Goal: Task Accomplishment & Management: Use online tool/utility

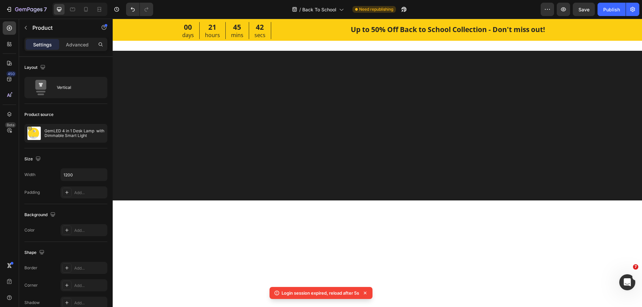
scroll to position [1430, 0]
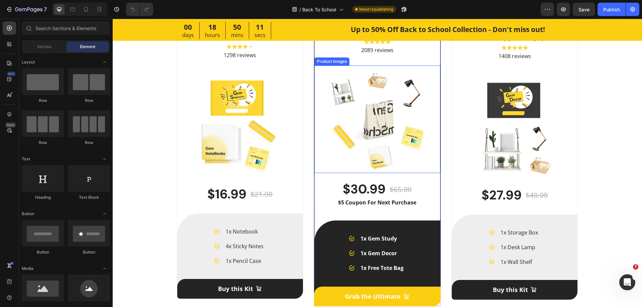
scroll to position [1511, 0]
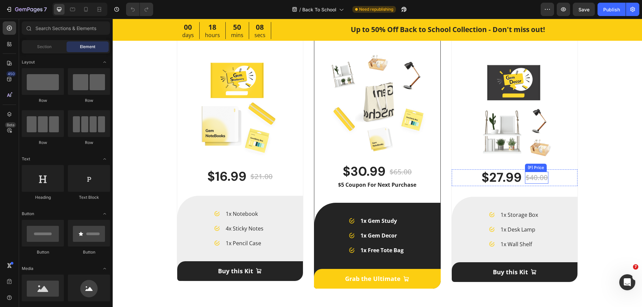
click at [531, 180] on div "$40.00" at bounding box center [536, 178] width 23 height 12
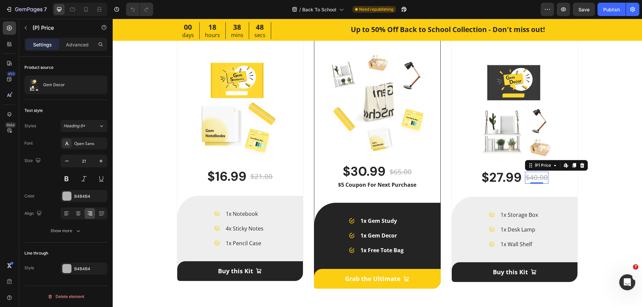
drag, startPoint x: 8, startPoint y: 189, endPoint x: 1, endPoint y: 189, distance: 6.4
click at [8, 189] on div "450 Beta" at bounding box center [9, 140] width 13 height 238
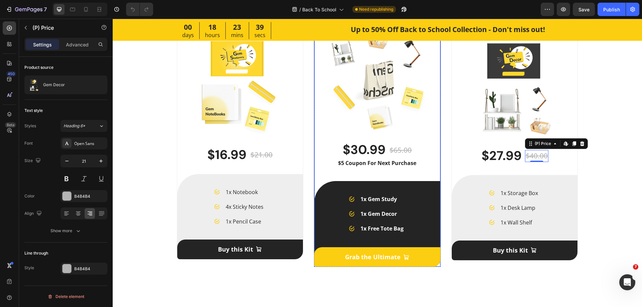
scroll to position [1544, 0]
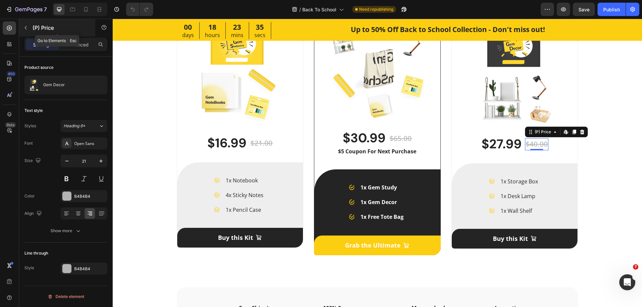
click at [27, 29] on icon "button" at bounding box center [25, 27] width 5 height 5
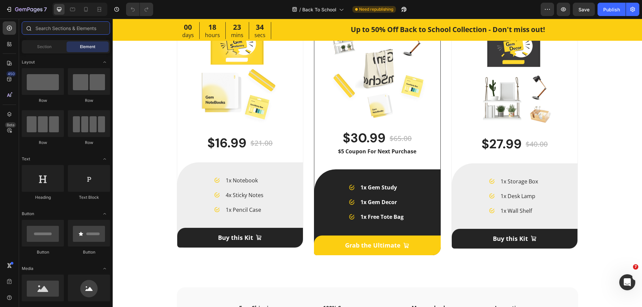
click at [54, 29] on input "text" at bounding box center [66, 27] width 88 height 13
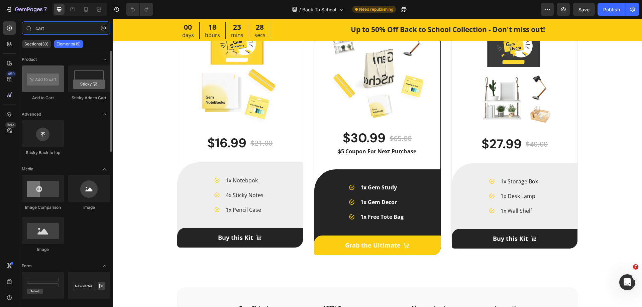
type input "cart"
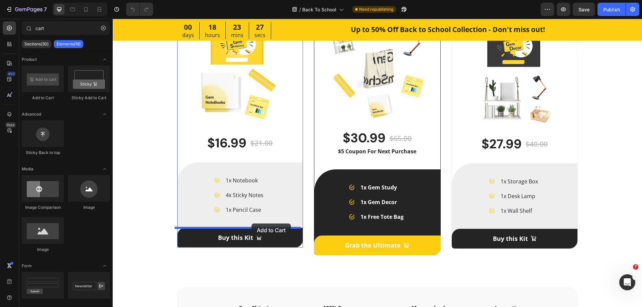
drag, startPoint x: 162, startPoint y: 101, endPoint x: 251, endPoint y: 224, distance: 152.0
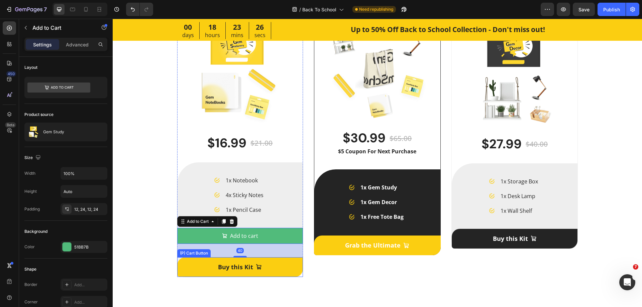
click at [284, 265] on button "Buy this Kit" at bounding box center [240, 267] width 126 height 20
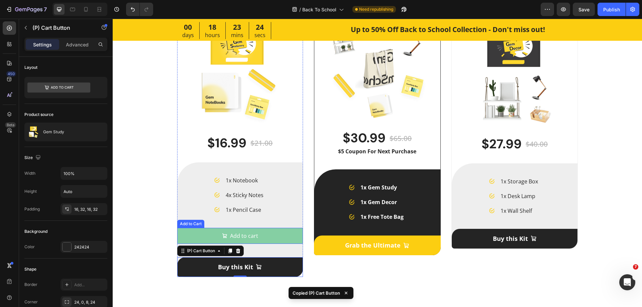
click at [270, 240] on button "Add to cart" at bounding box center [240, 236] width 126 height 16
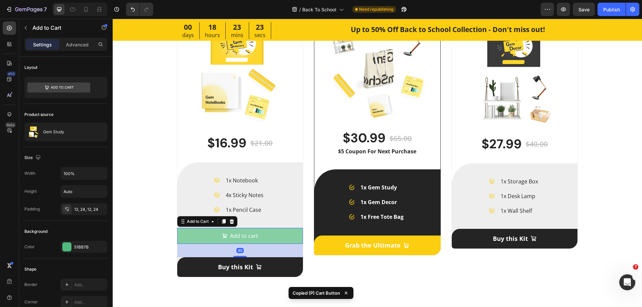
type input "18"
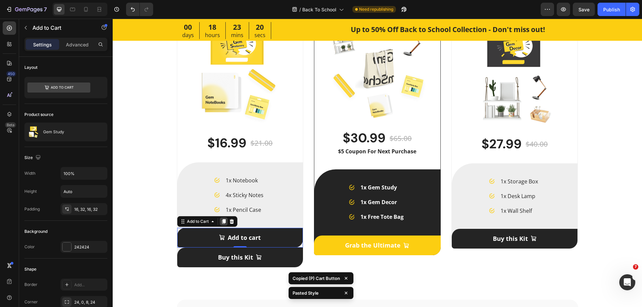
click at [222, 220] on icon at bounding box center [224, 221] width 4 height 5
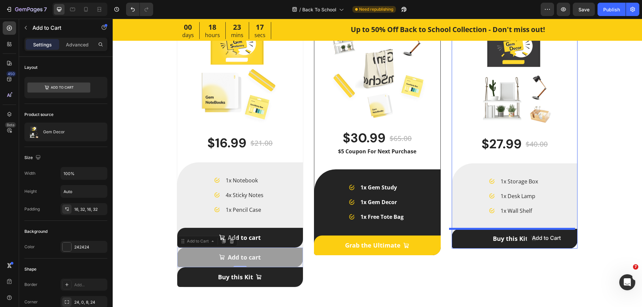
drag, startPoint x: 193, startPoint y: 242, endPoint x: 526, endPoint y: 231, distance: 333.7
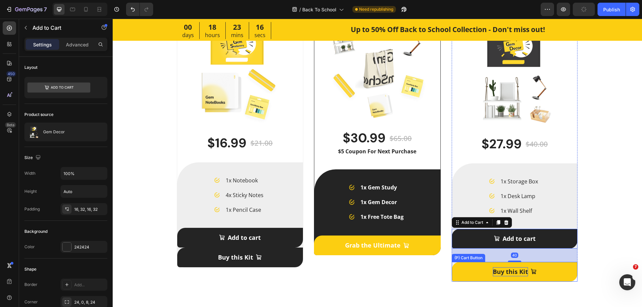
click at [506, 269] on div "Buy this Kit" at bounding box center [510, 271] width 35 height 9
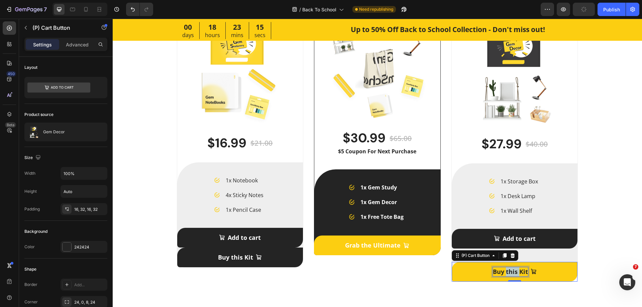
click at [506, 269] on div "Buy this Kit" at bounding box center [510, 271] width 35 height 9
click at [506, 269] on p "Buy this Kit" at bounding box center [510, 271] width 35 height 9
copy p "Buy this Kit"
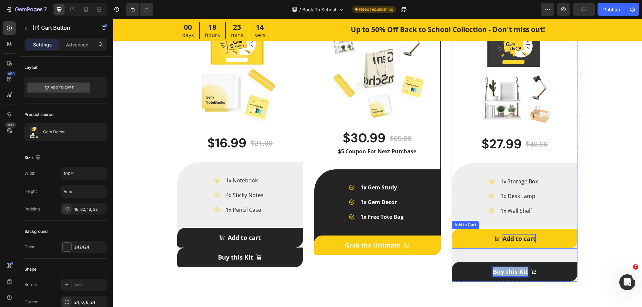
click at [513, 240] on div "Add to cart" at bounding box center [518, 238] width 33 height 9
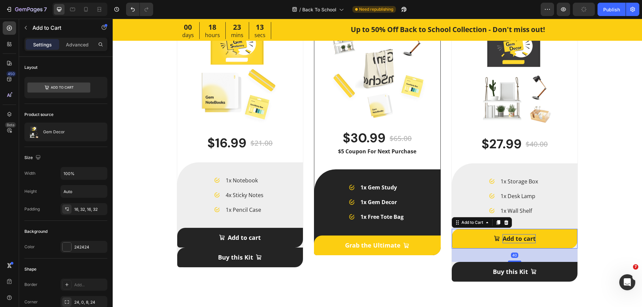
click at [515, 240] on div "Add to cart" at bounding box center [518, 238] width 33 height 9
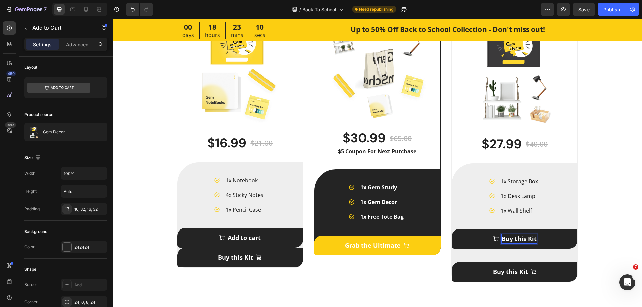
click at [600, 242] on div "The Cheer-up Kits Heading Selling Fast Button Gem Study (P) Title To up your pr…" at bounding box center [377, 90] width 508 height 394
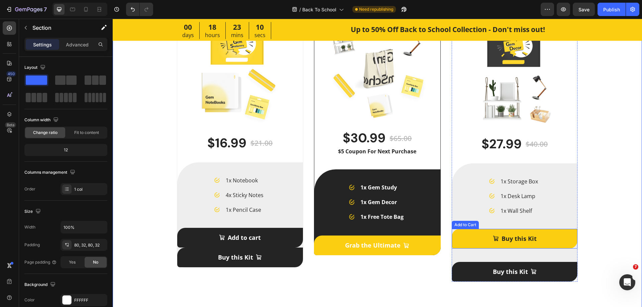
click at [564, 241] on button "Buy this Kit" at bounding box center [515, 239] width 126 height 20
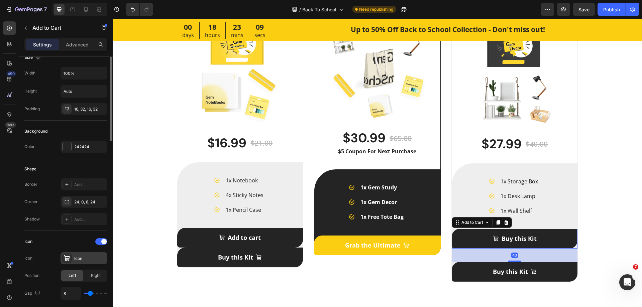
scroll to position [134, 0]
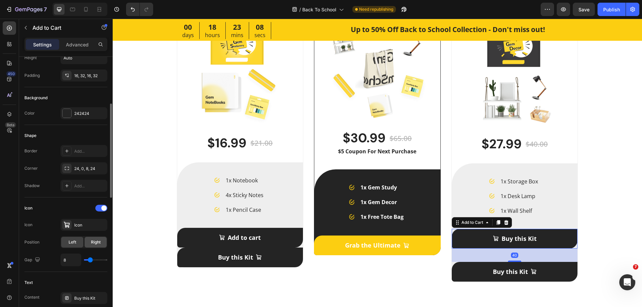
click at [95, 241] on span "Right" at bounding box center [96, 242] width 10 height 6
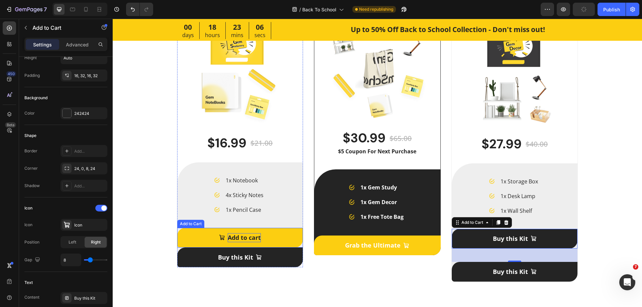
click at [232, 237] on div "Add to cart" at bounding box center [244, 237] width 33 height 9
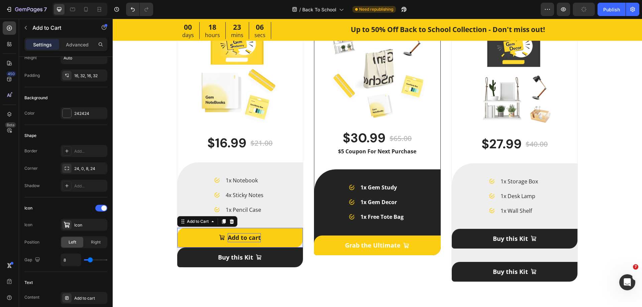
click at [232, 237] on div "Add to cart" at bounding box center [244, 237] width 33 height 9
click at [276, 238] on button "Buy this Kit" at bounding box center [240, 238] width 126 height 20
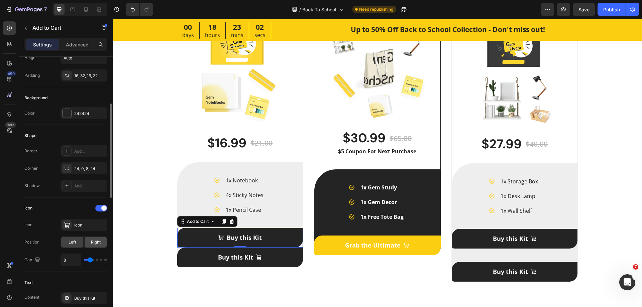
click at [98, 244] on span "Right" at bounding box center [96, 242] width 10 height 6
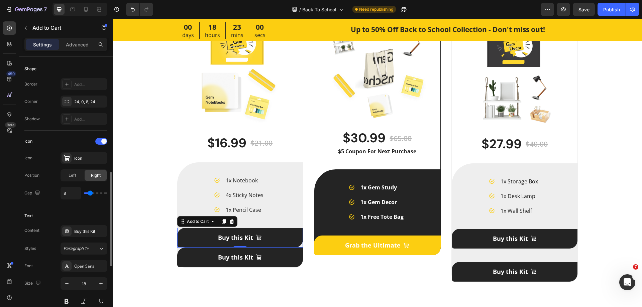
scroll to position [234, 0]
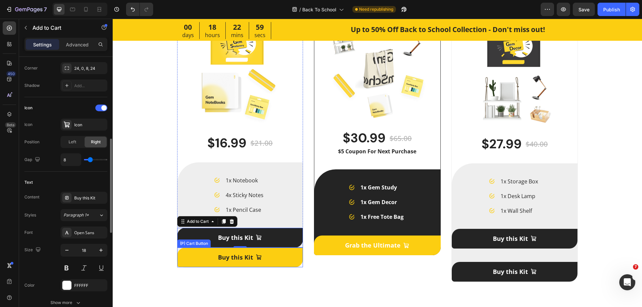
click at [193, 253] on button "Buy this Kit" at bounding box center [240, 258] width 126 height 20
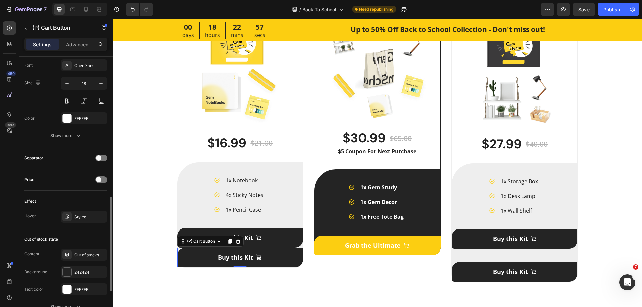
scroll to position [468, 0]
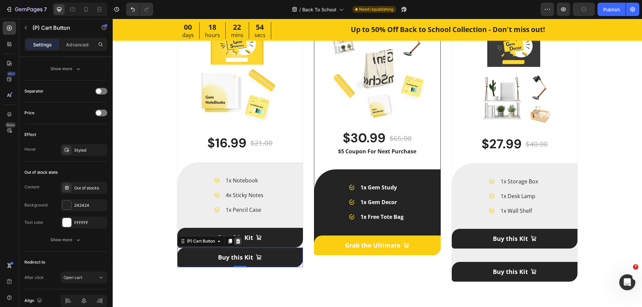
click at [235, 242] on icon at bounding box center [237, 241] width 5 height 5
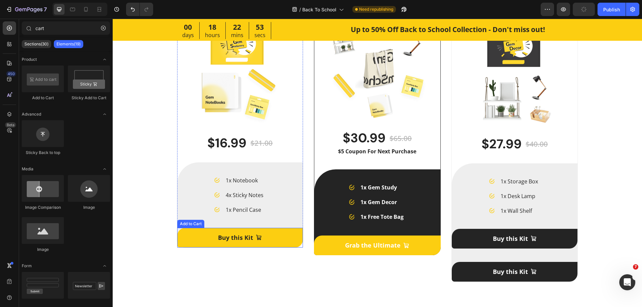
click at [280, 241] on button "Buy this Kit" at bounding box center [240, 238] width 126 height 20
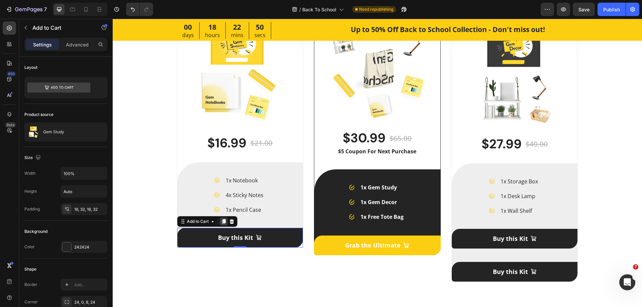
click at [222, 222] on icon at bounding box center [224, 221] width 4 height 5
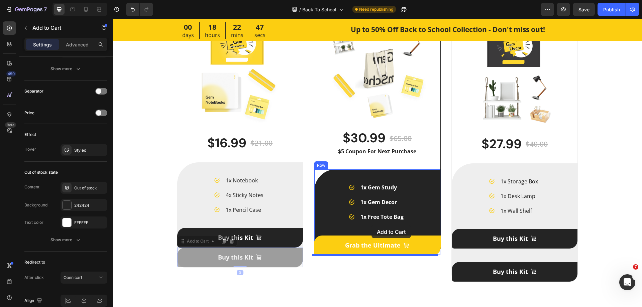
drag, startPoint x: 188, startPoint y: 243, endPoint x: 371, endPoint y: 225, distance: 184.0
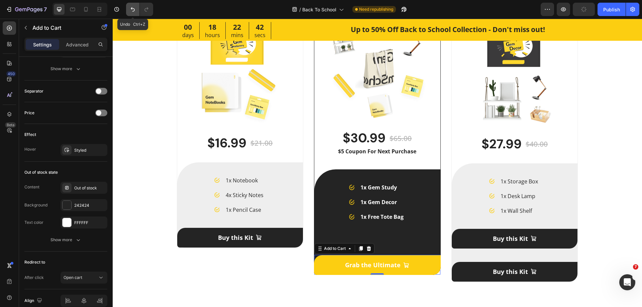
click at [133, 10] on icon "Undo/Redo" at bounding box center [132, 9] width 7 height 7
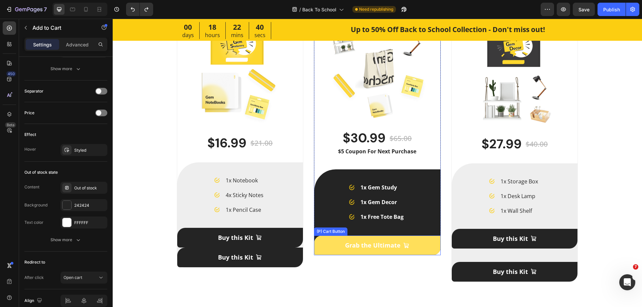
click at [320, 246] on button "Grab the Ultimate" at bounding box center [377, 246] width 127 height 20
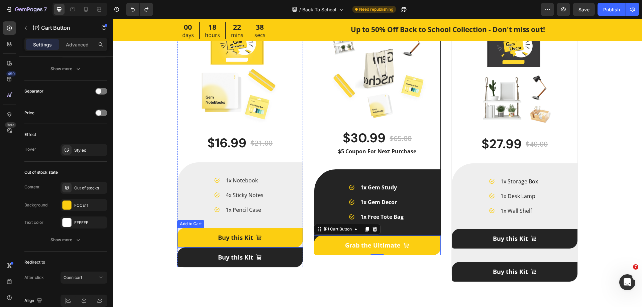
click at [283, 238] on button "Buy this Kit" at bounding box center [240, 238] width 126 height 20
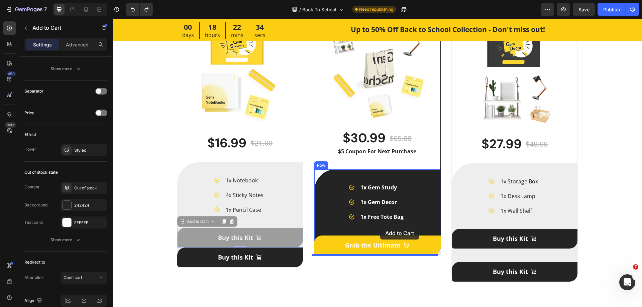
drag, startPoint x: 187, startPoint y: 222, endPoint x: 380, endPoint y: 227, distance: 192.6
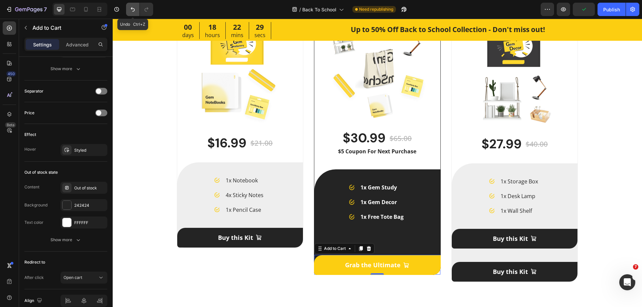
click at [131, 10] on icon "Undo/Redo" at bounding box center [132, 9] width 7 height 7
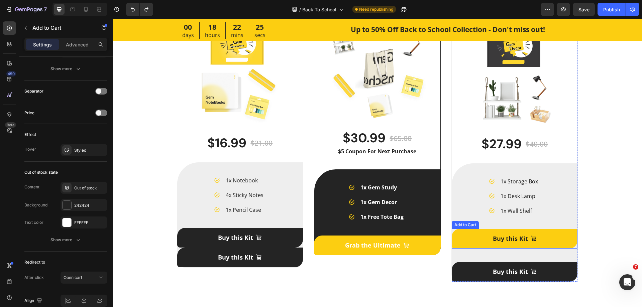
click at [473, 232] on button "Buy this Kit" at bounding box center [515, 239] width 126 height 20
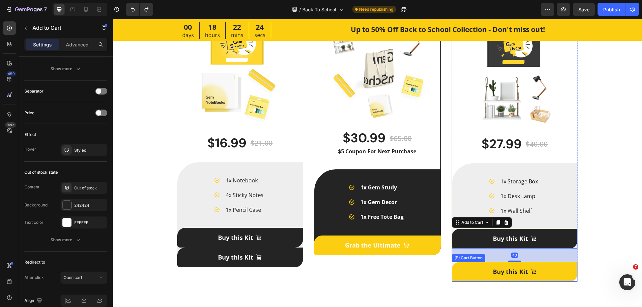
click at [479, 266] on button "Buy this Kit" at bounding box center [515, 272] width 126 height 20
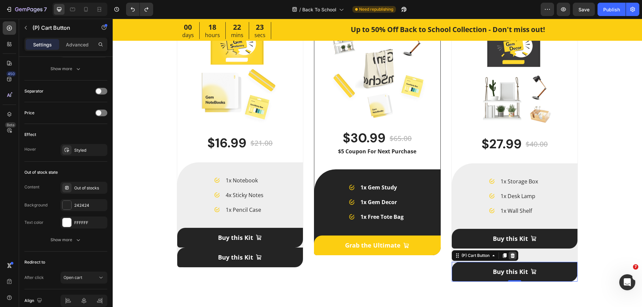
click at [510, 254] on icon at bounding box center [512, 255] width 5 height 5
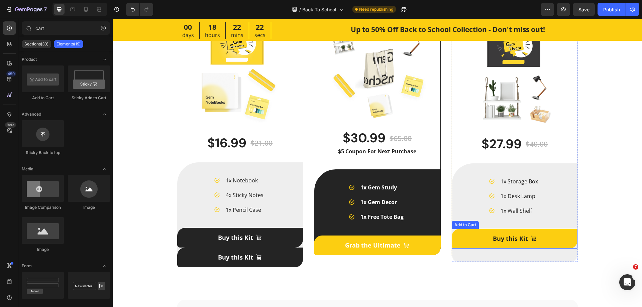
click at [475, 240] on button "Buy this Kit" at bounding box center [515, 239] width 126 height 20
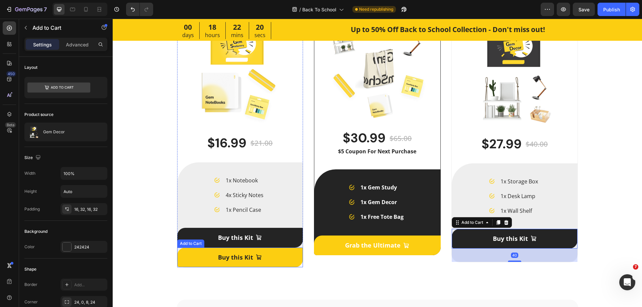
click at [288, 251] on button "Buy this Kit" at bounding box center [240, 258] width 126 height 20
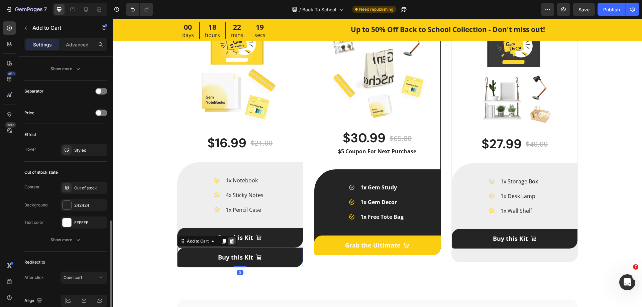
drag, startPoint x: 231, startPoint y: 241, endPoint x: 244, endPoint y: 241, distance: 13.7
click at [230, 241] on icon at bounding box center [231, 241] width 4 height 5
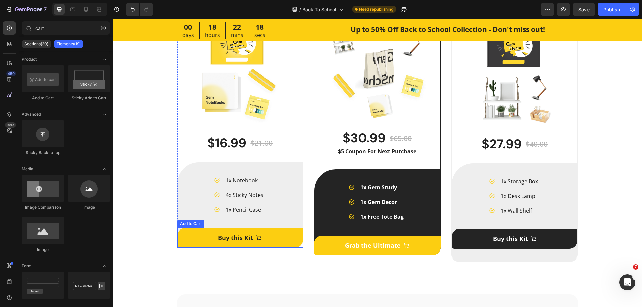
click at [284, 243] on button "Buy this Kit" at bounding box center [240, 238] width 126 height 20
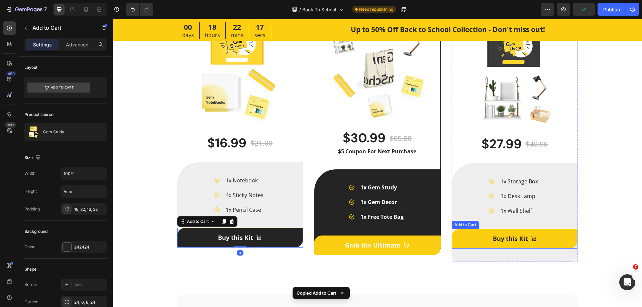
click at [465, 243] on button "Buy this Kit" at bounding box center [515, 239] width 126 height 20
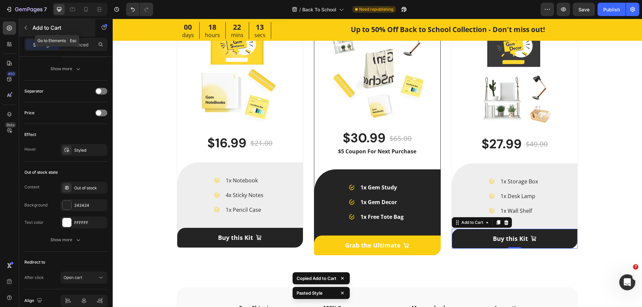
click at [28, 31] on button "button" at bounding box center [25, 27] width 11 height 11
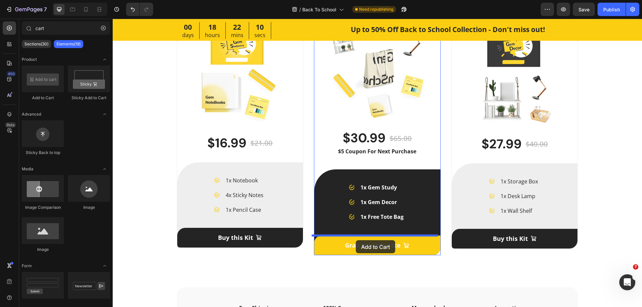
drag, startPoint x: 160, startPoint y: 101, endPoint x: 356, endPoint y: 240, distance: 239.9
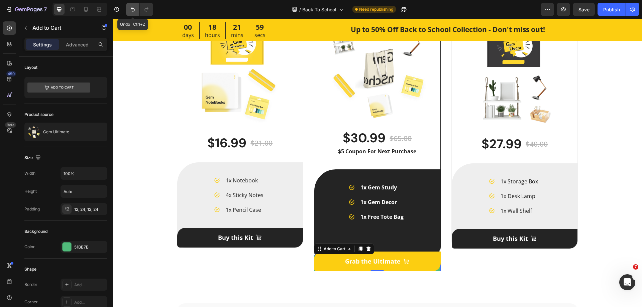
click at [131, 11] on icon "Undo/Redo" at bounding box center [132, 9] width 7 height 7
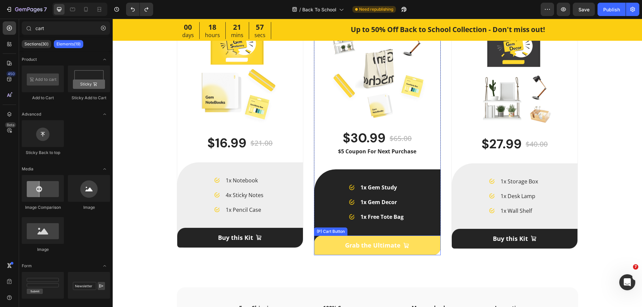
click at [328, 239] on button "Grab the Ultimate" at bounding box center [377, 246] width 127 height 20
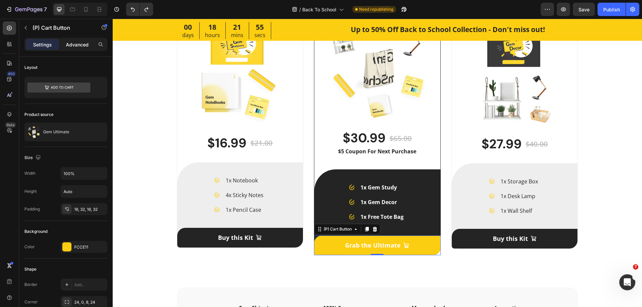
click at [75, 45] on p "Advanced" at bounding box center [77, 44] width 23 height 7
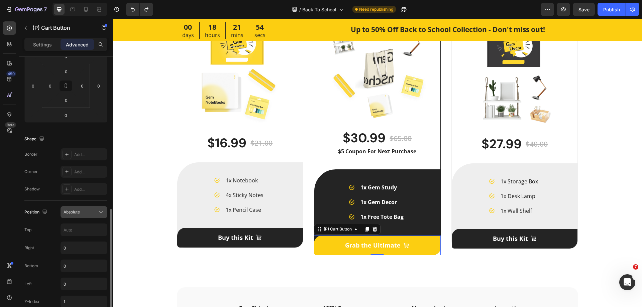
scroll to position [201, 0]
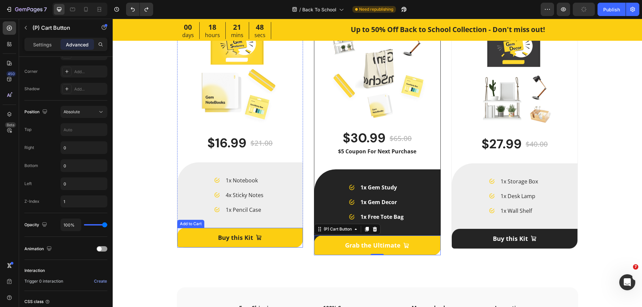
click at [293, 242] on button "Buy this Kit" at bounding box center [240, 238] width 126 height 20
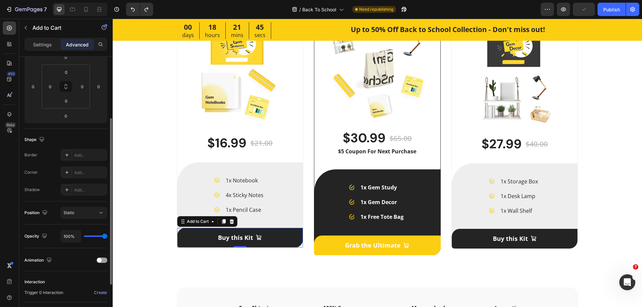
scroll to position [33, 0]
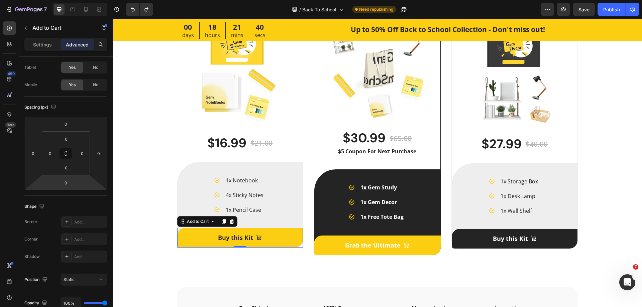
click at [282, 237] on button "Buy this Kit" at bounding box center [240, 238] width 126 height 20
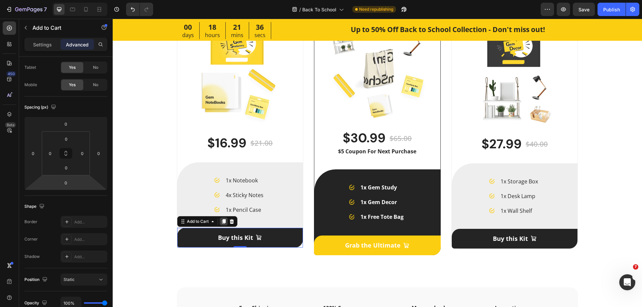
click at [222, 222] on icon at bounding box center [224, 221] width 4 height 5
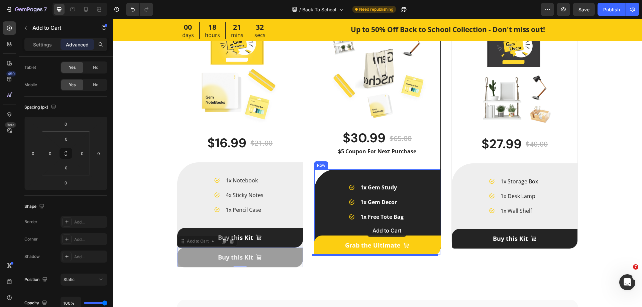
drag, startPoint x: 196, startPoint y: 243, endPoint x: 367, endPoint y: 224, distance: 172.5
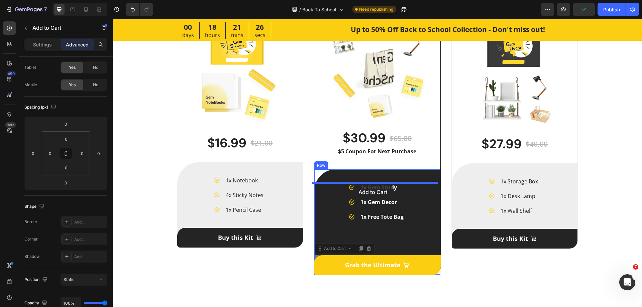
drag, startPoint x: 331, startPoint y: 250, endPoint x: 353, endPoint y: 185, distance: 68.4
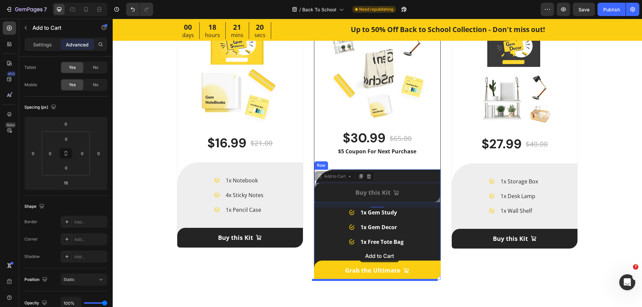
drag, startPoint x: 327, startPoint y: 177, endPoint x: 360, endPoint y: 249, distance: 78.8
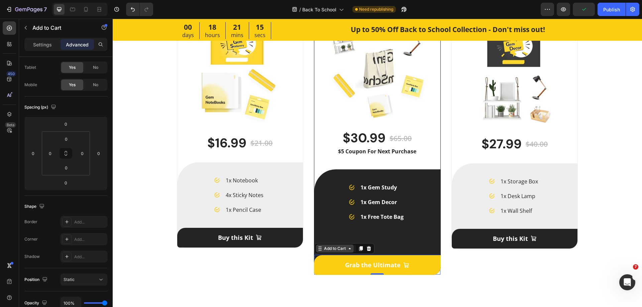
drag, startPoint x: 325, startPoint y: 249, endPoint x: 278, endPoint y: 249, distance: 46.1
click at [324, 249] on div "Add to Cart" at bounding box center [335, 249] width 24 height 6
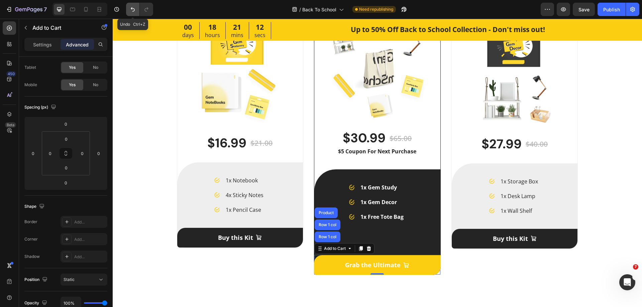
click at [127, 10] on button "Undo/Redo" at bounding box center [132, 9] width 13 height 13
type input "16"
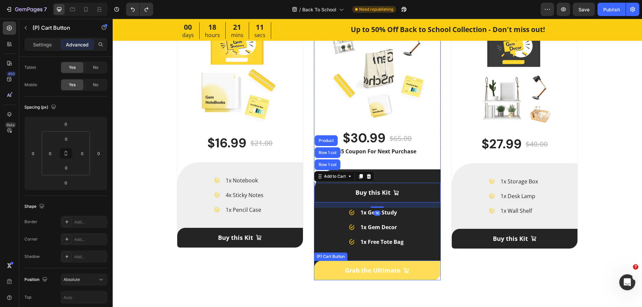
click at [323, 265] on button "Grab the Ultimate" at bounding box center [377, 271] width 127 height 20
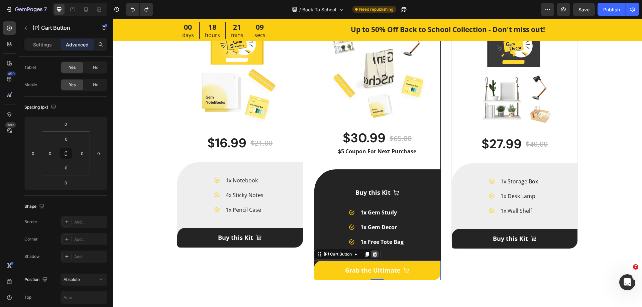
click at [373, 257] on icon at bounding box center [375, 254] width 4 height 5
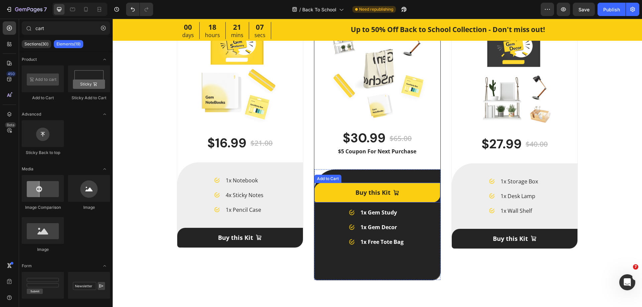
click at [347, 188] on button "Buy this Kit" at bounding box center [377, 193] width 126 height 20
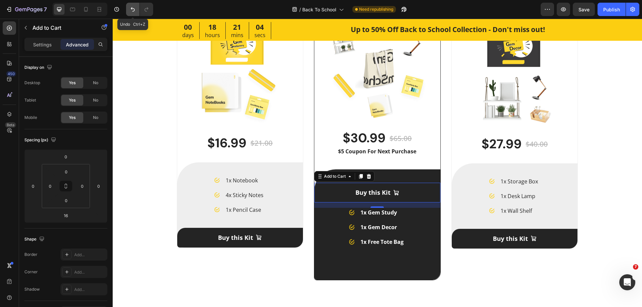
click at [131, 12] on icon "Undo/Redo" at bounding box center [132, 9] width 7 height 7
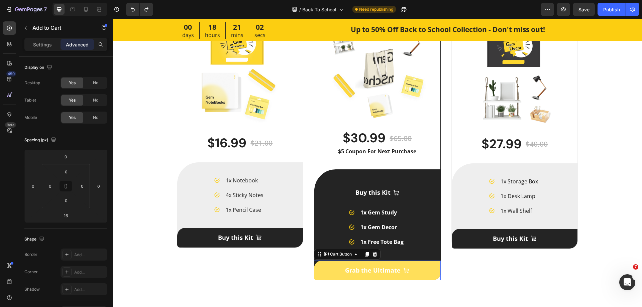
click at [334, 267] on button "Grab the Ultimate" at bounding box center [377, 271] width 127 height 20
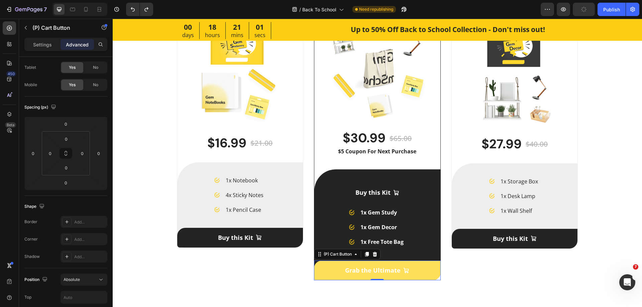
click at [329, 270] on button "Grab the Ultimate" at bounding box center [377, 271] width 127 height 20
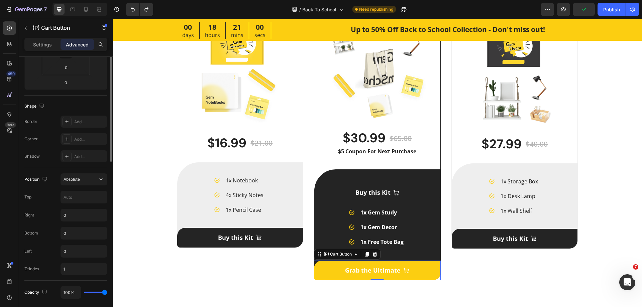
scroll to position [166, 0]
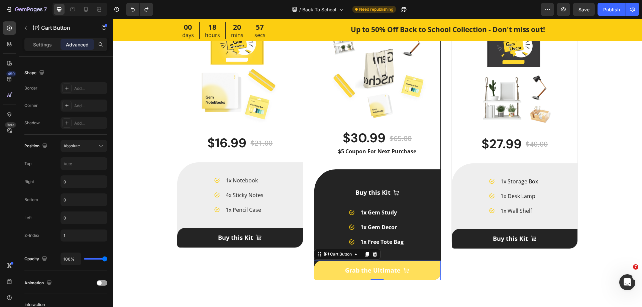
click at [337, 271] on button "Grab the Ultimate" at bounding box center [377, 271] width 127 height 20
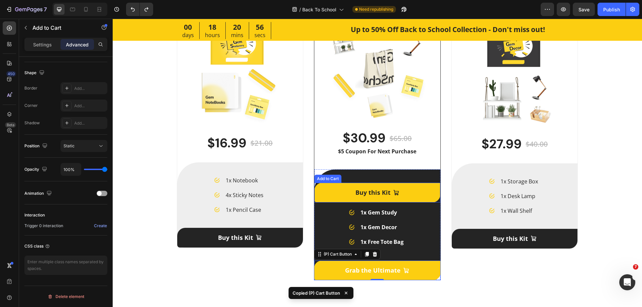
click at [334, 188] on button "Buy this Kit" at bounding box center [377, 193] width 126 height 20
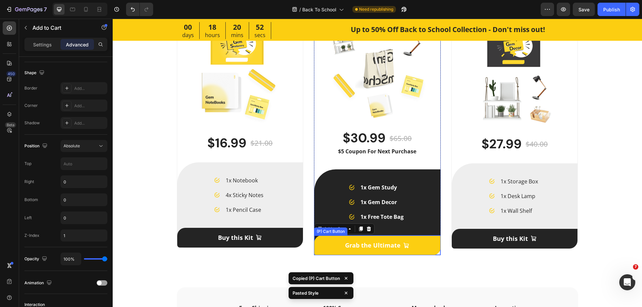
type input "16"
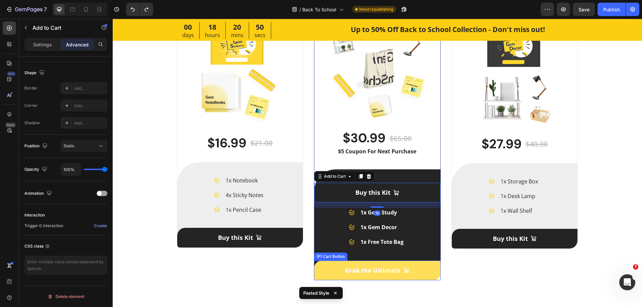
click at [332, 262] on button "Grab the Ultimate" at bounding box center [377, 271] width 127 height 20
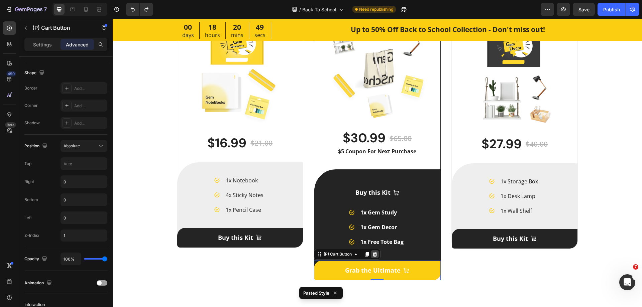
click at [372, 254] on icon at bounding box center [374, 254] width 5 height 5
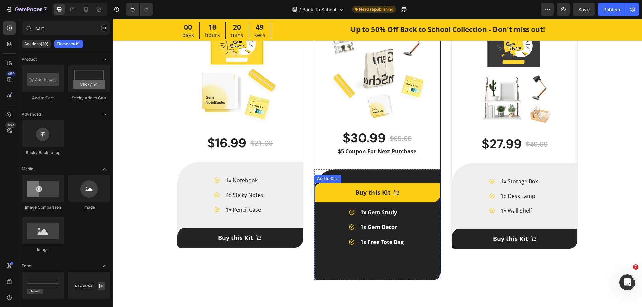
click at [332, 193] on button "Buy this Kit" at bounding box center [377, 193] width 126 height 20
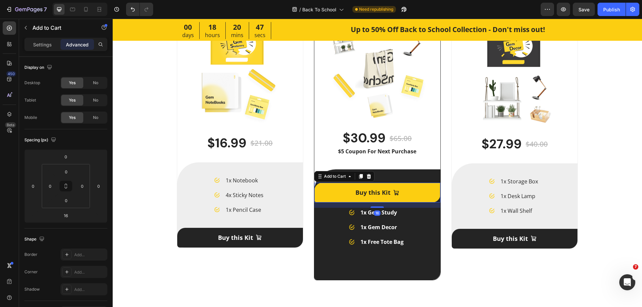
type input "0"
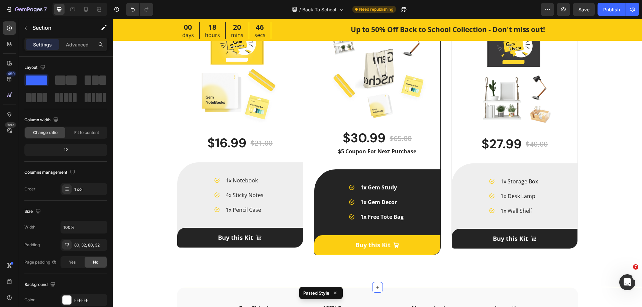
click at [450, 258] on div "The Cheer-up Kits Heading Selling Fast Button Gem Study (P) Title To up your pr…" at bounding box center [377, 77] width 508 height 368
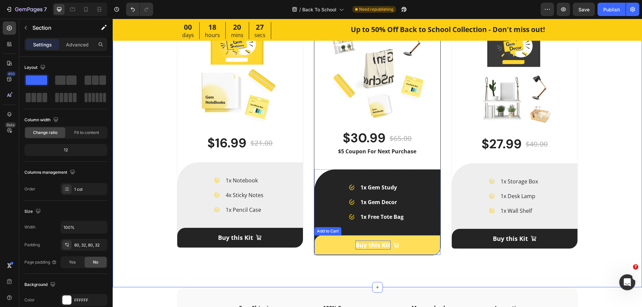
click at [364, 246] on div "Buy this Kit" at bounding box center [372, 245] width 35 height 9
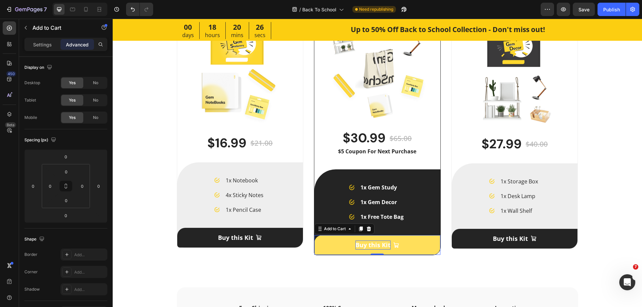
click at [366, 247] on div "Buy this Kit" at bounding box center [372, 245] width 35 height 9
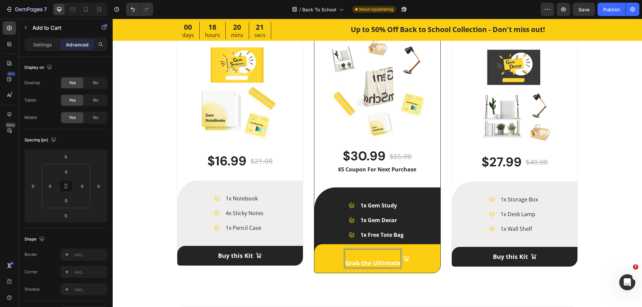
scroll to position [1535, 0]
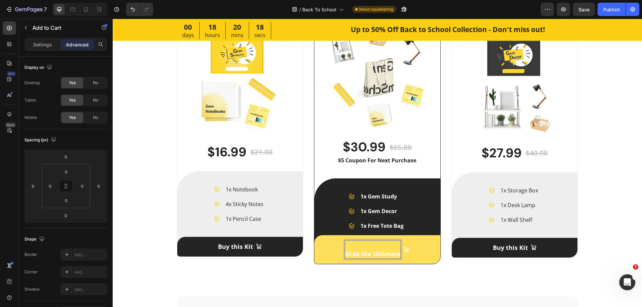
click at [348, 252] on p "Grab the Ultimate" at bounding box center [372, 250] width 55 height 18
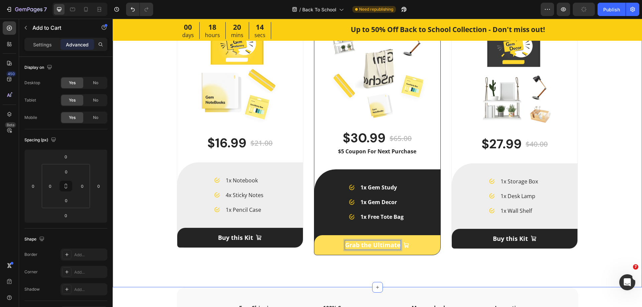
click at [381, 268] on div "The Cheer-up Kits Heading Selling Fast Button Gem Study (P) Title To up your pr…" at bounding box center [377, 76] width 529 height 421
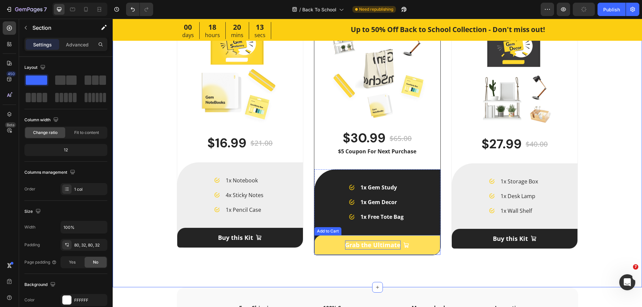
click at [423, 247] on button "Grab the Ultimate" at bounding box center [377, 245] width 126 height 20
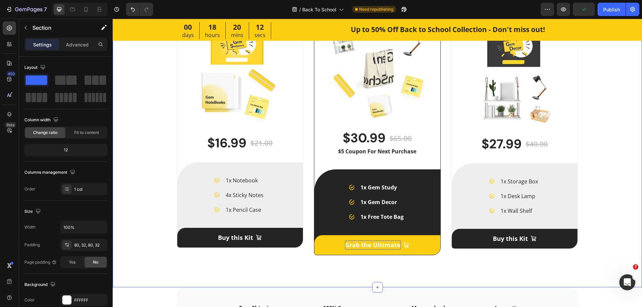
click at [417, 271] on div "The Cheer-up Kits Heading Selling Fast Button Gem Study (P) Title To up your pr…" at bounding box center [377, 76] width 529 height 421
click at [380, 272] on div "The Cheer-up Kits Heading Selling Fast Button Gem Study (P) Title To up your pr…" at bounding box center [377, 76] width 529 height 421
click at [416, 270] on div "The Cheer-up Kits Heading Selling Fast Button Gem Study (P) Title To up your pr…" at bounding box center [377, 76] width 529 height 421
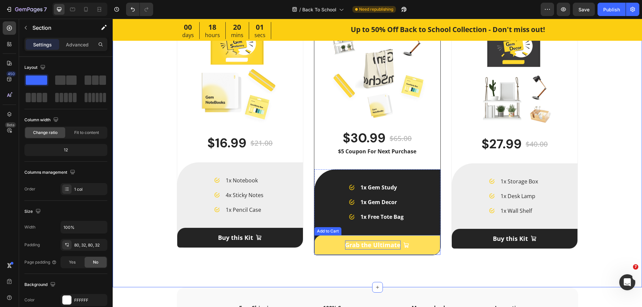
click at [436, 245] on button "Grab the Ultimate" at bounding box center [377, 245] width 126 height 20
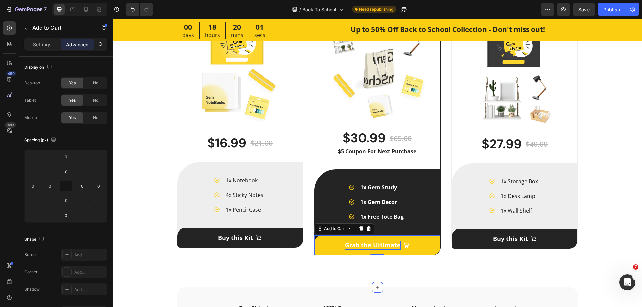
click at [451, 261] on div "The Cheer-up Kits Heading Selling Fast Button Gem Study (P) Title To up your pr…" at bounding box center [377, 77] width 508 height 368
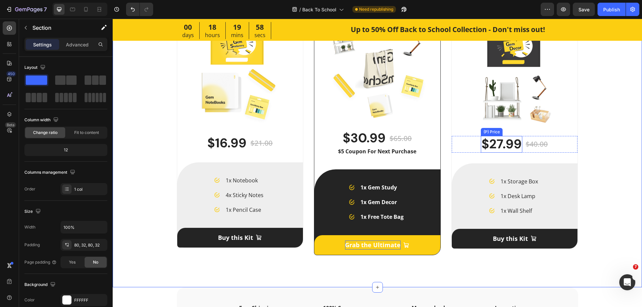
click at [495, 146] on div "$27.99" at bounding box center [501, 144] width 41 height 17
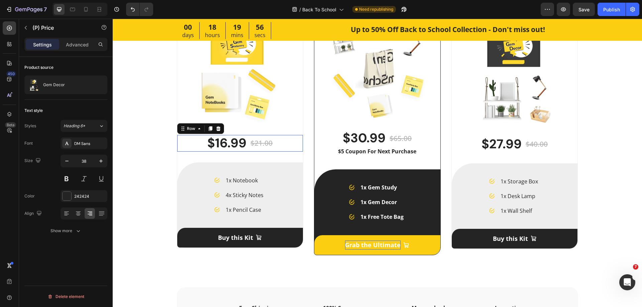
click at [290, 145] on div "$16.99 (P) Price (P) Price $21.00 (P) Price (P) Price Row 0" at bounding box center [240, 143] width 126 height 17
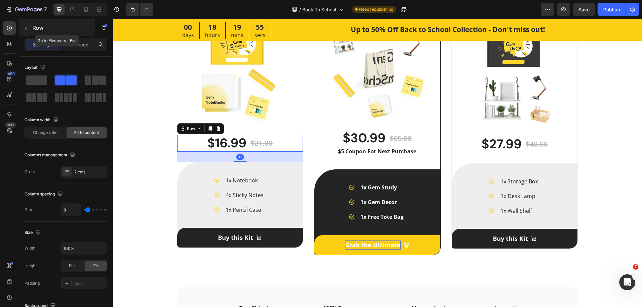
click at [28, 29] on icon "button" at bounding box center [25, 27] width 5 height 5
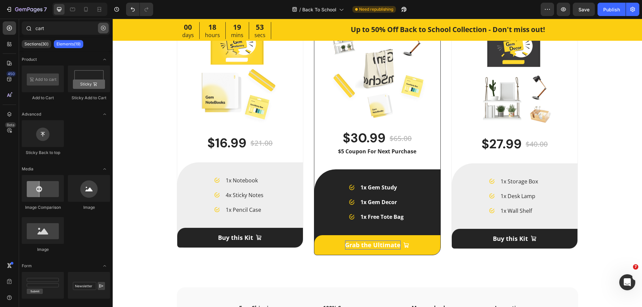
click at [103, 29] on icon "button" at bounding box center [103, 28] width 5 height 5
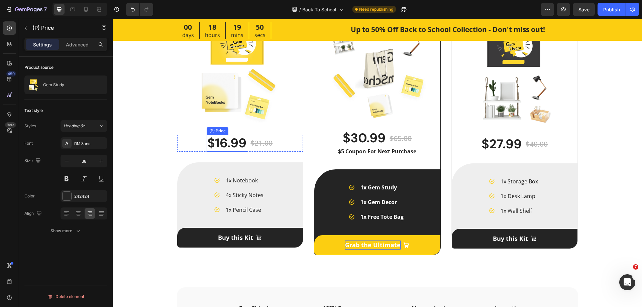
click at [226, 144] on div "$16.99" at bounding box center [227, 143] width 40 height 17
click at [262, 129] on icon at bounding box center [264, 128] width 4 height 5
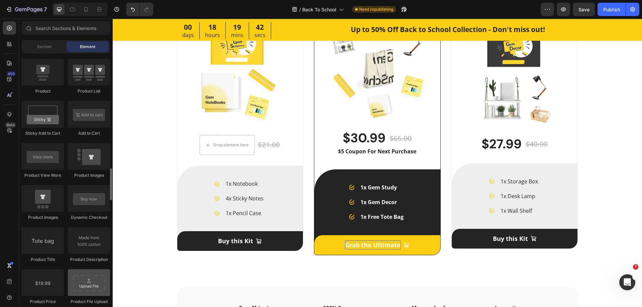
scroll to position [936, 0]
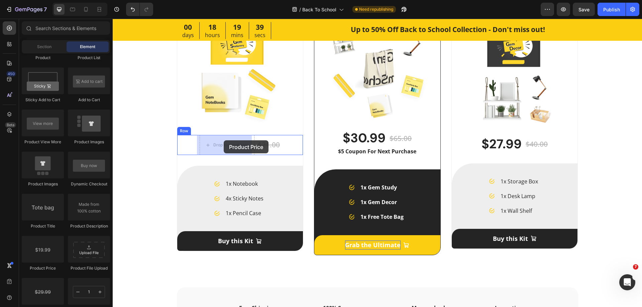
drag, startPoint x: 154, startPoint y: 272, endPoint x: 224, endPoint y: 140, distance: 148.8
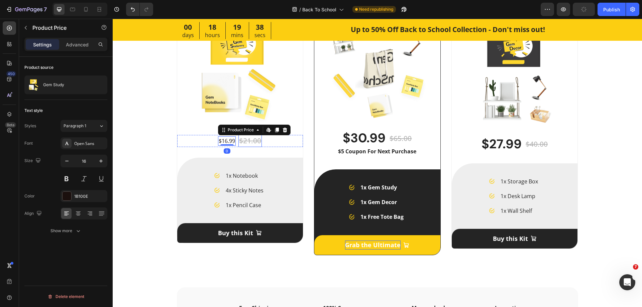
click at [249, 140] on div "$21.00" at bounding box center [249, 141] width 23 height 12
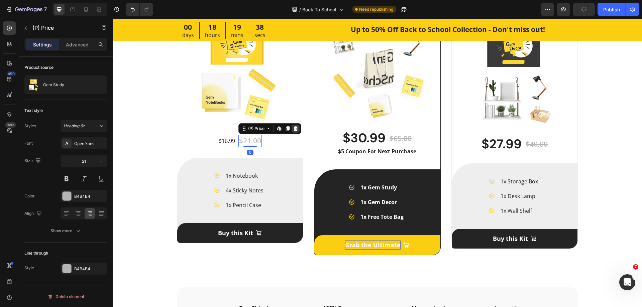
click at [293, 129] on icon at bounding box center [295, 128] width 5 height 5
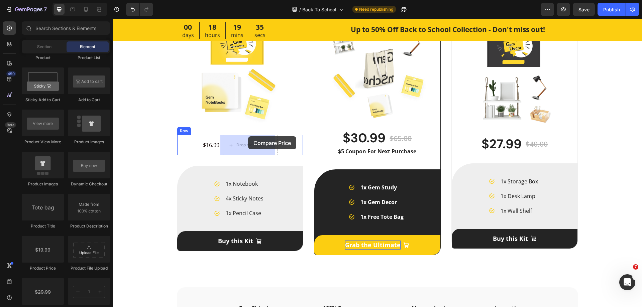
drag, startPoint x: 158, startPoint y: 308, endPoint x: 248, endPoint y: 137, distance: 193.0
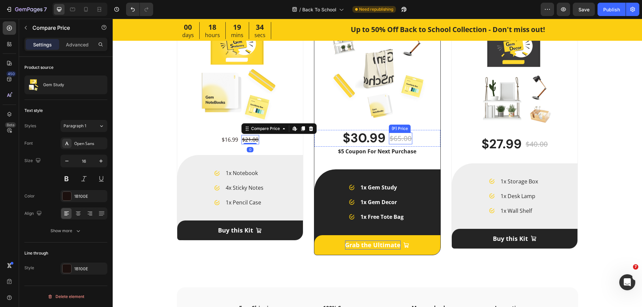
click at [397, 137] on div "$65.00" at bounding box center [400, 139] width 23 height 12
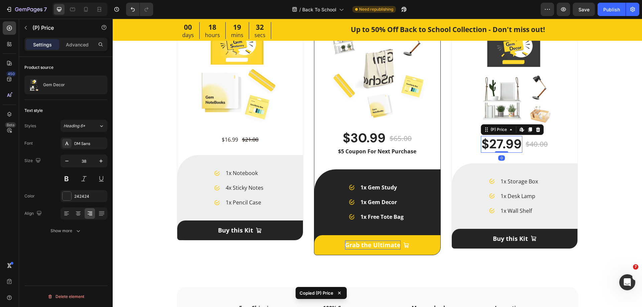
click at [489, 142] on div "$27.99" at bounding box center [501, 144] width 41 height 17
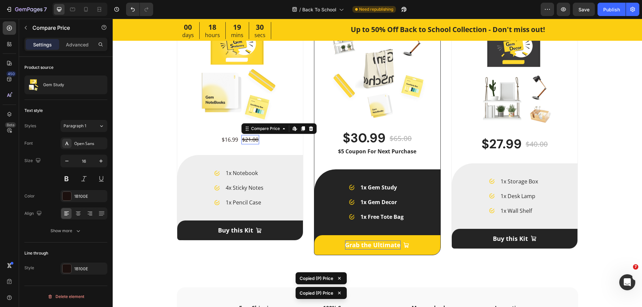
click at [251, 141] on div "$21.00" at bounding box center [250, 139] width 18 height 9
click at [221, 141] on div "$16.99" at bounding box center [230, 139] width 18 height 9
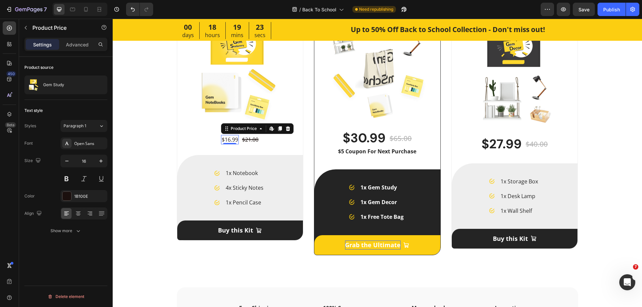
type input "38"
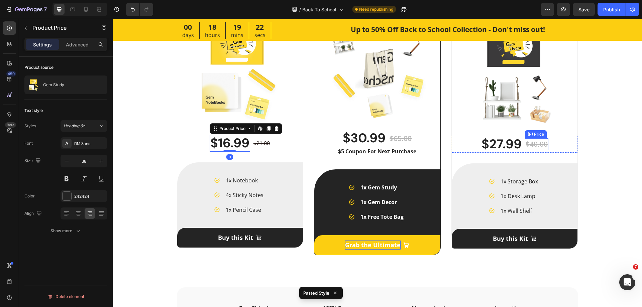
click at [532, 145] on div "$40.00" at bounding box center [536, 144] width 23 height 12
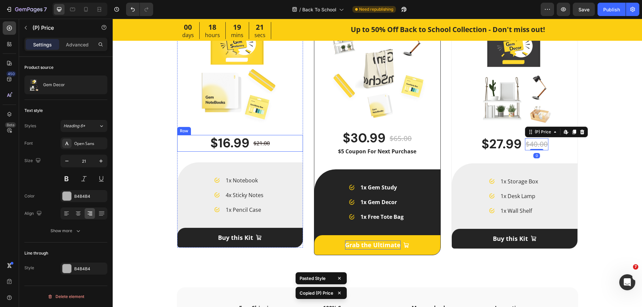
click at [268, 144] on div "$21.00" at bounding box center [262, 143] width 18 height 9
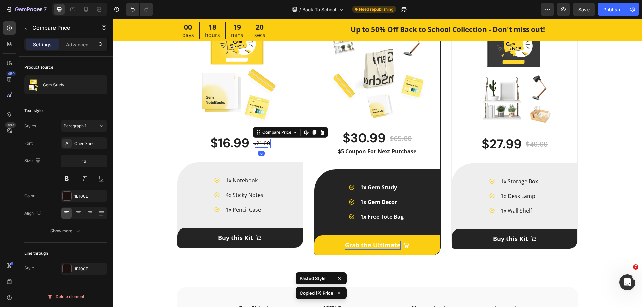
type input "21"
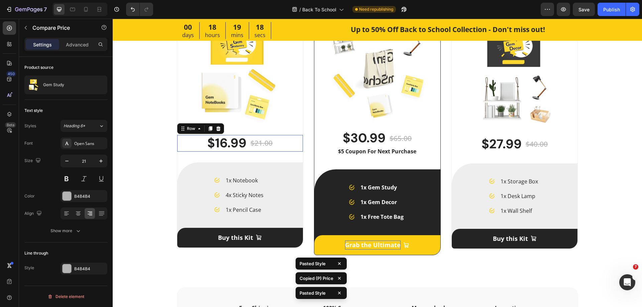
click at [278, 144] on div "$16.99 Product Price Product Price $21.00 Compare Price Compare Price Row 0" at bounding box center [240, 143] width 126 height 17
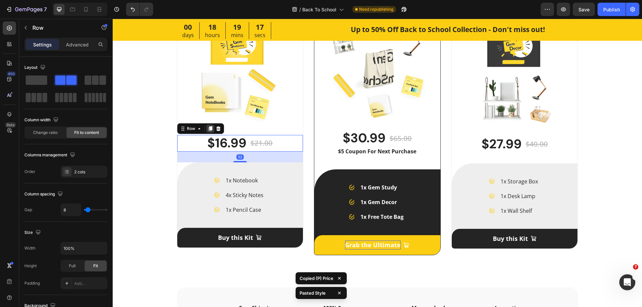
click at [206, 129] on div at bounding box center [210, 129] width 8 height 8
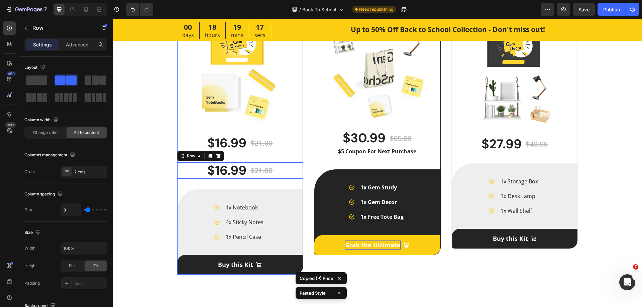
scroll to position [166, 0]
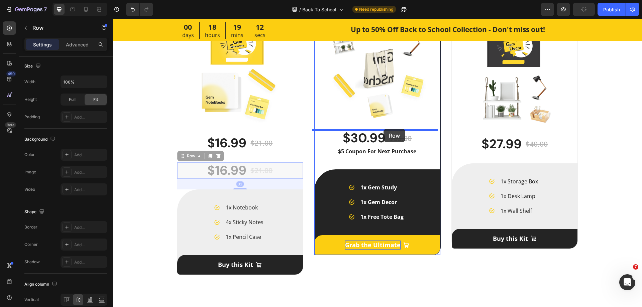
drag, startPoint x: 187, startPoint y: 157, endPoint x: 383, endPoint y: 129, distance: 198.5
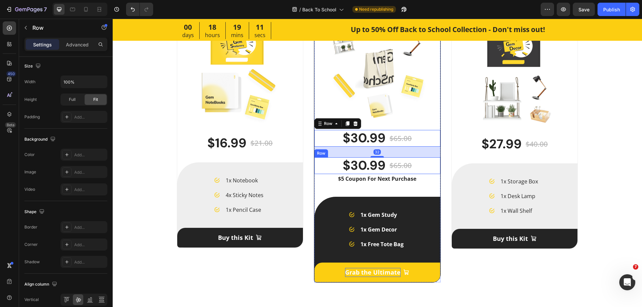
click at [417, 165] on div "$30.99 (P) Price (P) Price $65.00 (P) Price (P) Price Row" at bounding box center [377, 165] width 126 height 17
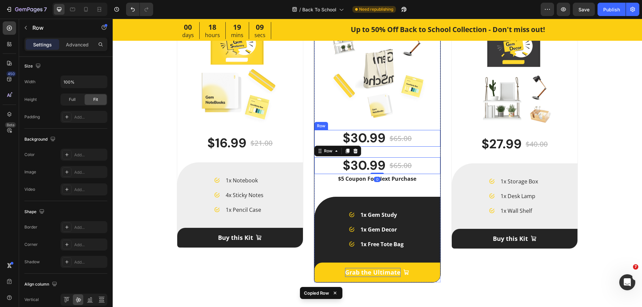
click at [414, 143] on div "$30.99 Product Price Product Price $65.00 Compare Price Compare Price Row" at bounding box center [377, 138] width 126 height 17
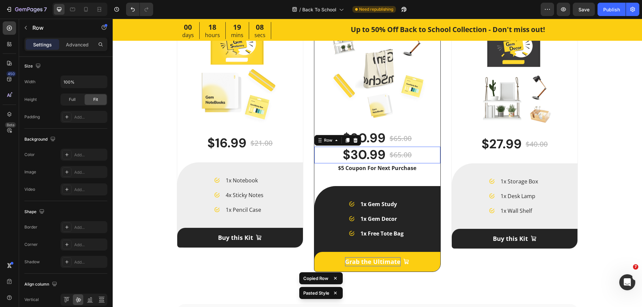
click at [419, 156] on div "$30.99 (P) Price (P) Price $65.00 (P) Price (P) Price Row 0" at bounding box center [377, 155] width 126 height 17
click at [353, 139] on icon at bounding box center [355, 140] width 4 height 5
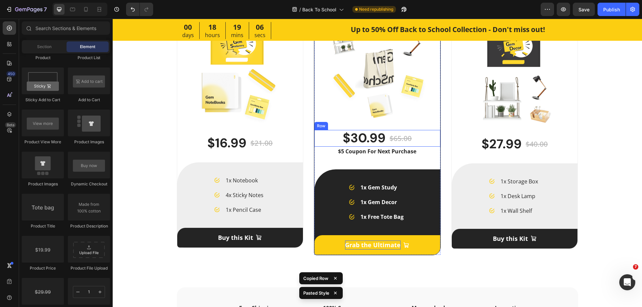
click at [327, 141] on div "$30.99 Product Price Product Price $65.00 Compare Price Compare Price Row" at bounding box center [377, 138] width 126 height 17
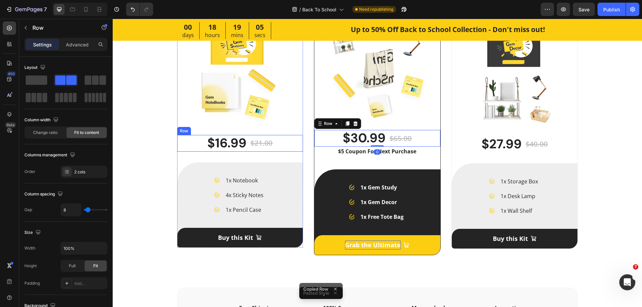
click at [288, 142] on div "$16.99 Product Price Product Price $21.00 Compare Price Compare Price Row" at bounding box center [240, 143] width 126 height 17
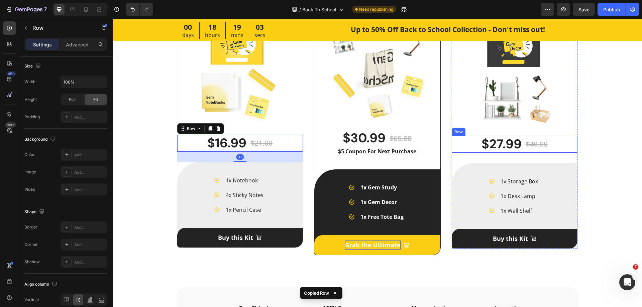
click at [555, 147] on div "$27.99 (P) Price (P) Price $40.00 (P) Price (P) Price Row" at bounding box center [515, 144] width 126 height 17
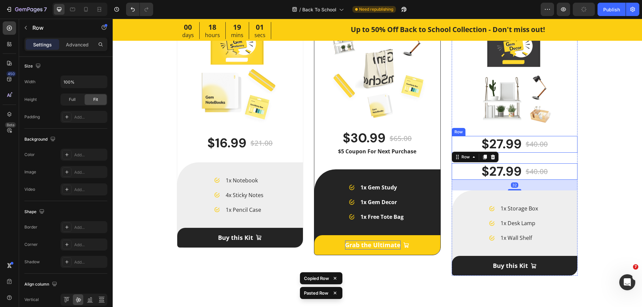
click at [560, 146] on div "$27.99 (P) Price (P) Price $40.00 (P) Price (P) Price Row" at bounding box center [515, 144] width 126 height 17
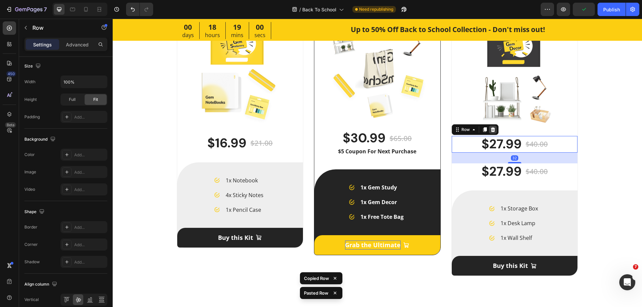
click at [490, 132] on icon at bounding box center [492, 129] width 4 height 5
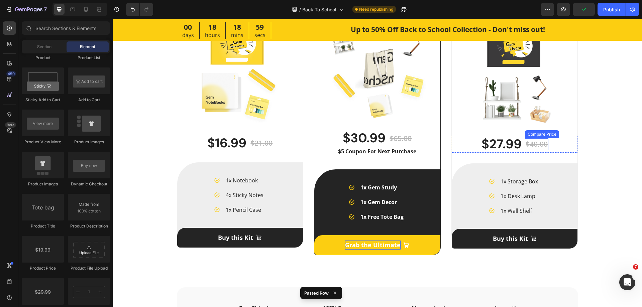
click at [531, 143] on div "$40.00" at bounding box center [536, 144] width 23 height 12
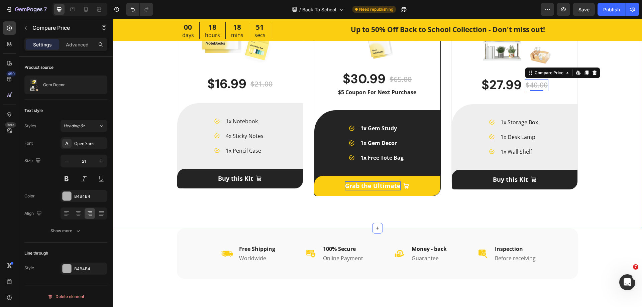
scroll to position [1544, 0]
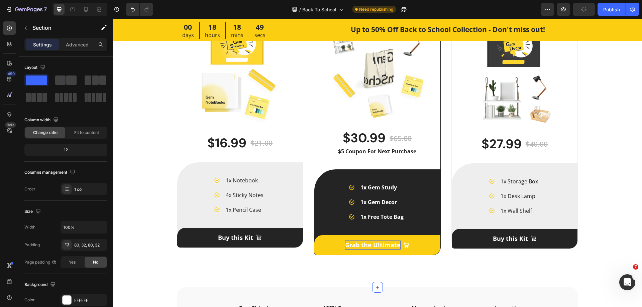
click at [597, 157] on div "The Cheer-up Kits Heading Selling Fast Button Gem Study (P) Title To up your pr…" at bounding box center [377, 77] width 508 height 368
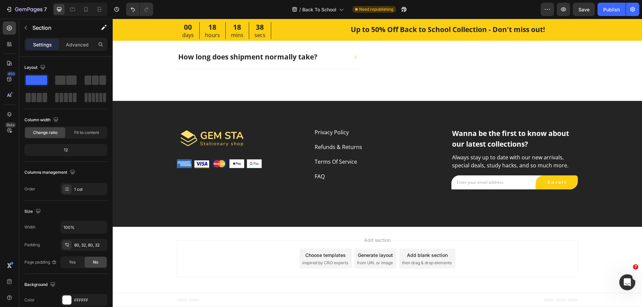
scroll to position [2194, 0]
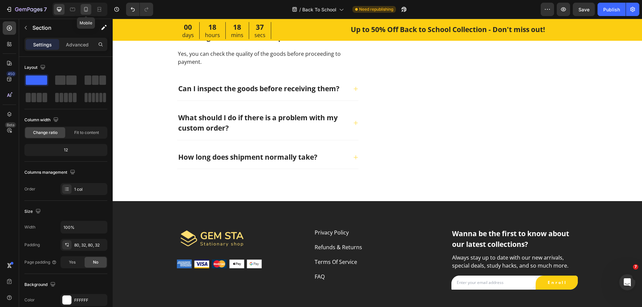
click at [90, 9] on div at bounding box center [86, 9] width 11 height 11
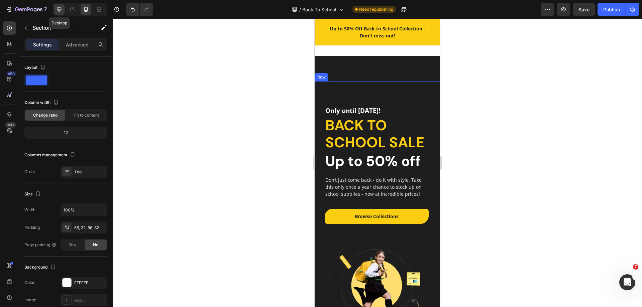
click at [59, 7] on icon at bounding box center [59, 9] width 7 height 7
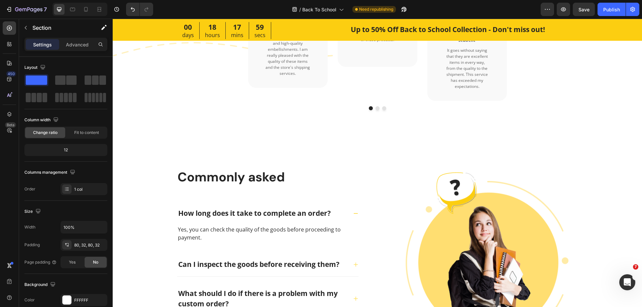
click at [496, 5] on div "/ Back To School Need republishing" at bounding box center [349, 9] width 382 height 13
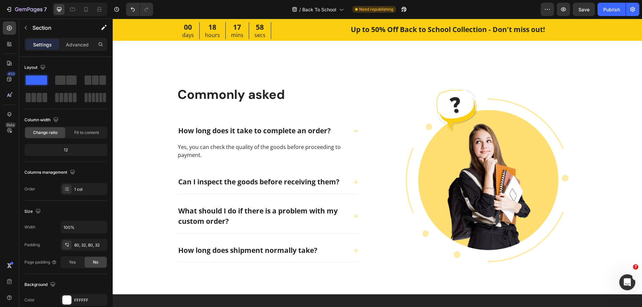
scroll to position [2106, 0]
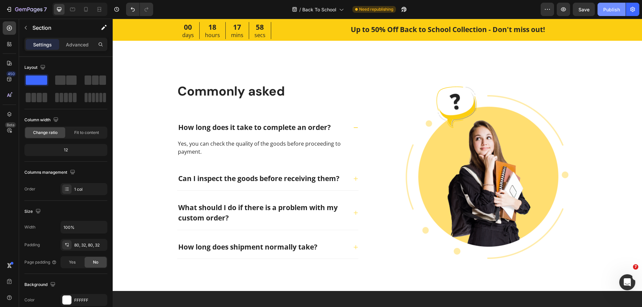
click at [607, 9] on div "Publish" at bounding box center [611, 9] width 17 height 7
click at [549, 10] on icon "button" at bounding box center [547, 9] width 7 height 7
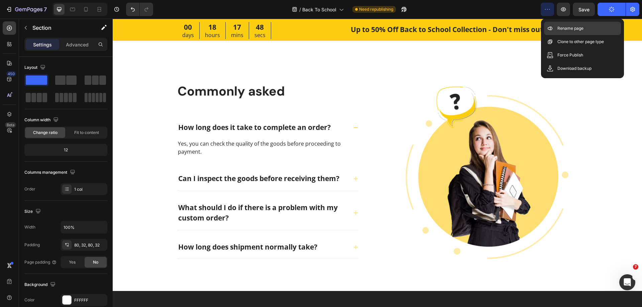
click at [566, 28] on p "Rename page" at bounding box center [570, 28] width 26 height 7
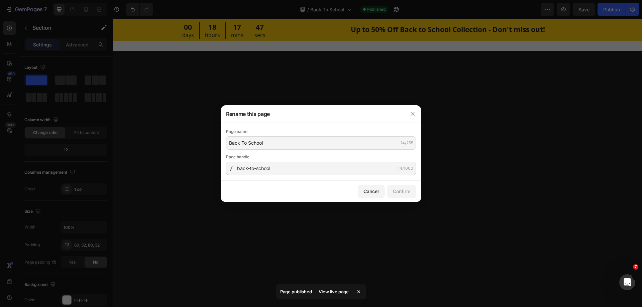
scroll to position [2106, 0]
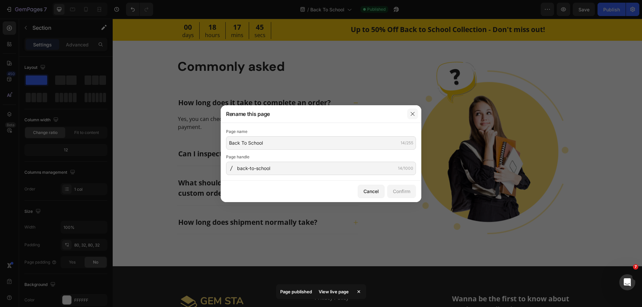
click at [414, 113] on icon "button" at bounding box center [412, 113] width 5 height 5
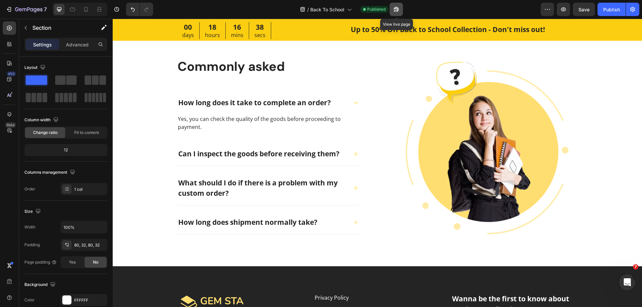
click at [398, 7] on icon "button" at bounding box center [396, 9] width 7 height 7
